Goal: Task Accomplishment & Management: Manage account settings

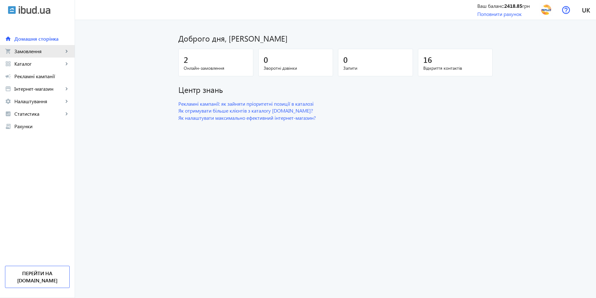
click at [38, 52] on span "Замовлення" at bounding box center [38, 51] width 49 height 6
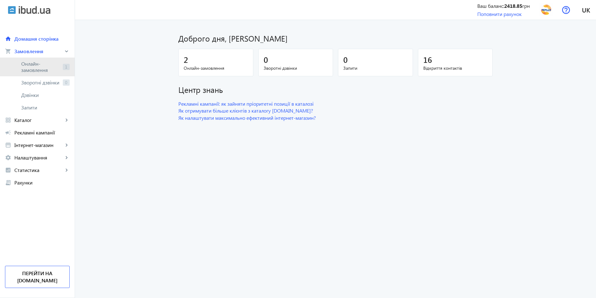
click at [51, 63] on span "Онлайн-замовлення" at bounding box center [40, 67] width 39 height 12
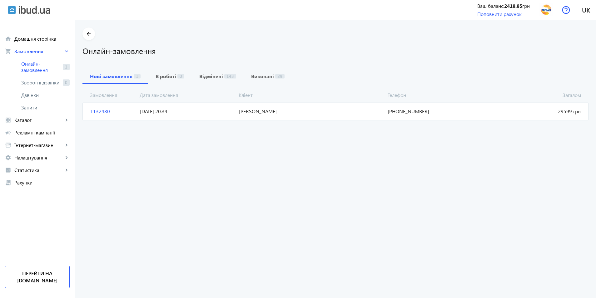
click at [96, 108] on span "1132480" at bounding box center [113, 111] width 50 height 7
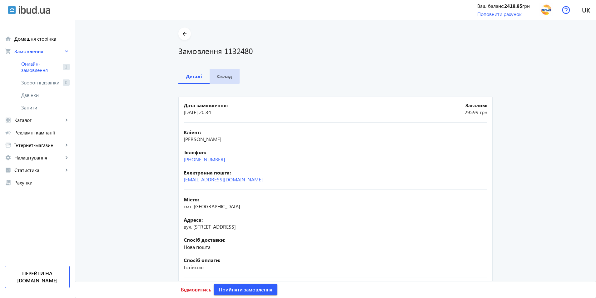
click at [222, 75] on b "Склад" at bounding box center [224, 76] width 15 height 5
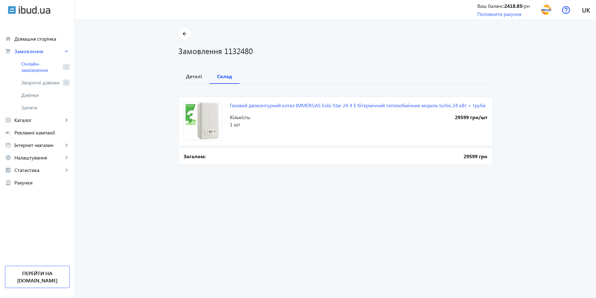
drag, startPoint x: 298, startPoint y: 220, endPoint x: 316, endPoint y: 214, distance: 19.2
click at [303, 219] on order "arrow_back Замовлення 1132480 Деталі Склад Газовий двоконтурний котел IMMERGAS …" at bounding box center [335, 159] width 521 height 278
click at [195, 75] on b "Деталі" at bounding box center [194, 76] width 16 height 5
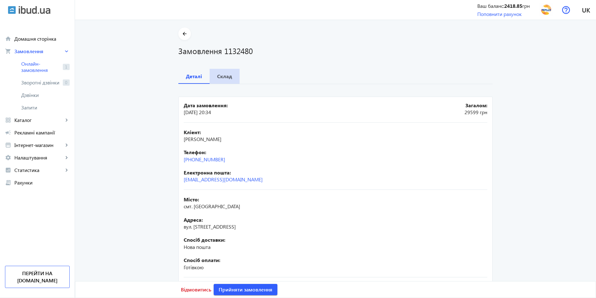
click at [224, 76] on b "Склад" at bounding box center [224, 76] width 15 height 5
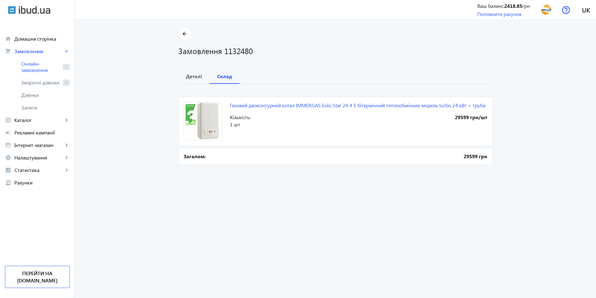
drag, startPoint x: 238, startPoint y: 218, endPoint x: 353, endPoint y: 197, distance: 117.8
click at [269, 208] on order "arrow_back Замовлення 1132480 Деталі Склад Газовий двоконтурний котел IMMERGAS …" at bounding box center [335, 159] width 521 height 278
click at [445, 49] on h1 "Замовлення 1132480" at bounding box center [335, 50] width 314 height 11
click at [318, 80] on div "Деталі Склад" at bounding box center [335, 76] width 314 height 15
click at [186, 78] on b "Деталі" at bounding box center [194, 76] width 16 height 5
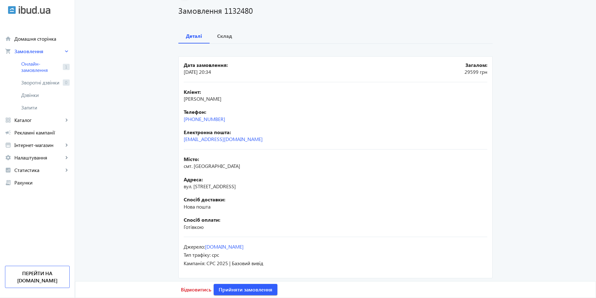
scroll to position [43, 0]
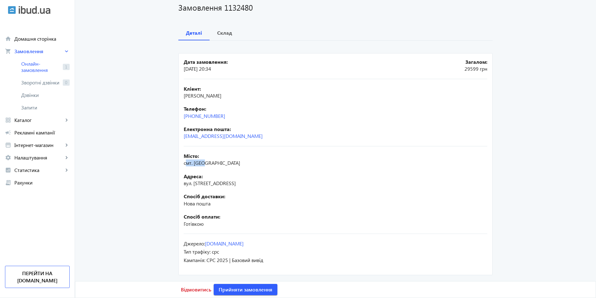
drag, startPoint x: 183, startPoint y: 163, endPoint x: 228, endPoint y: 158, distance: 44.6
click at [208, 165] on div "Місто: смт. Кути" at bounding box center [335, 159] width 303 height 14
click at [230, 157] on b "Місто:" at bounding box center [335, 155] width 303 height 7
drag, startPoint x: 181, startPoint y: 184, endPoint x: 252, endPoint y: 179, distance: 71.0
click at [222, 186] on mat-card "Дата замовлення: 19.08.2025 20:34 Загалом: 29599 грн Кліент: Михавчук Василь Ів…" at bounding box center [335, 164] width 314 height 222
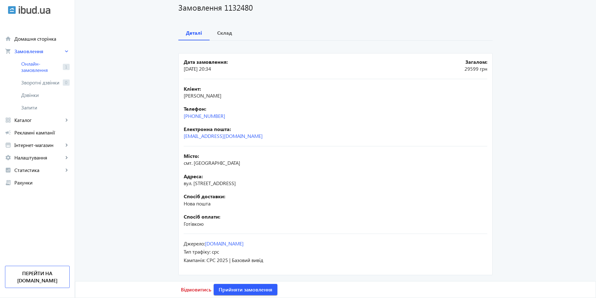
click at [279, 173] on b "Адреса:" at bounding box center [335, 176] width 303 height 7
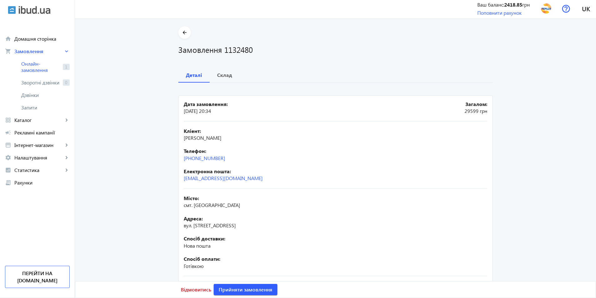
scroll to position [0, 0]
click at [315, 87] on div "Дата замовлення: 19.08.2025 20:34 Загалом: 29599 грн Кліент: Михавчук Василь Ів…" at bounding box center [335, 202] width 314 height 236
drag, startPoint x: 193, startPoint y: 206, endPoint x: 209, endPoint y: 204, distance: 16.7
click at [206, 204] on div "Місто: смт. Кути" at bounding box center [335, 203] width 303 height 14
click at [307, 200] on b "Місто:" at bounding box center [335, 199] width 303 height 7
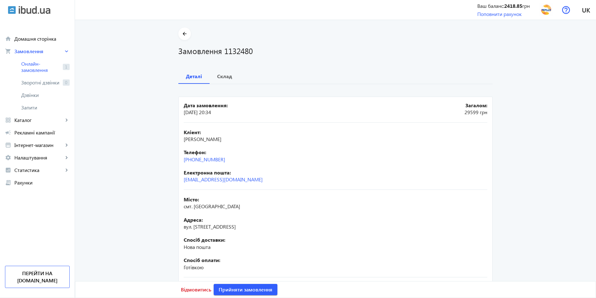
click at [371, 224] on div "Адреса: вул. Гоголя, 43" at bounding box center [335, 223] width 303 height 14
click at [30, 52] on span "Замовлення" at bounding box center [38, 51] width 49 height 6
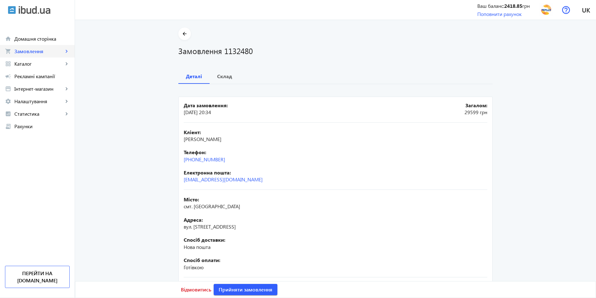
click at [31, 51] on span "Замовлення" at bounding box center [38, 51] width 49 height 6
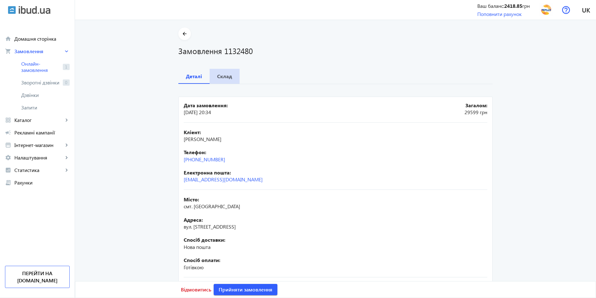
click at [224, 77] on b "Склад" at bounding box center [224, 76] width 15 height 5
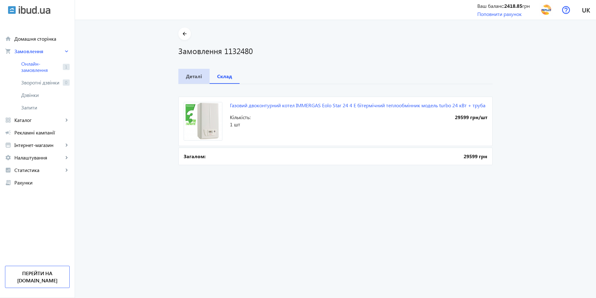
click at [197, 75] on b "Деталі" at bounding box center [194, 76] width 16 height 5
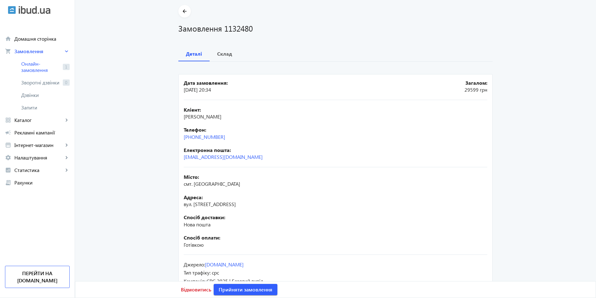
scroll to position [43, 0]
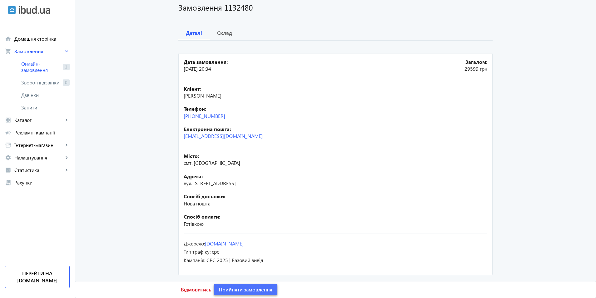
click at [253, 289] on span "Прийняти замовлення" at bounding box center [246, 289] width 54 height 7
click at [245, 288] on span "Замовлення опрацьоване" at bounding box center [250, 289] width 62 height 7
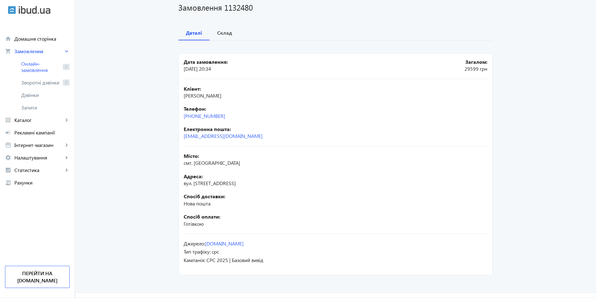
drag, startPoint x: 184, startPoint y: 97, endPoint x: 228, endPoint y: 115, distance: 47.7
click at [228, 115] on div "Кліент: Михавчук Василь Іванович Телефон: +38(067)583-75-55 Електронна пошта: k…" at bounding box center [335, 112] width 303 height 67
copy div "Михавчук Василь Іванович Телефон: +38(067)583-75-55"
click at [145, 134] on main "arrow_back Замовлення 1132480 Деталі Склад Дата замовлення: 19.08.2025 20:34 За…" at bounding box center [335, 130] width 521 height 292
